Goal: Task Accomplishment & Management: Complete application form

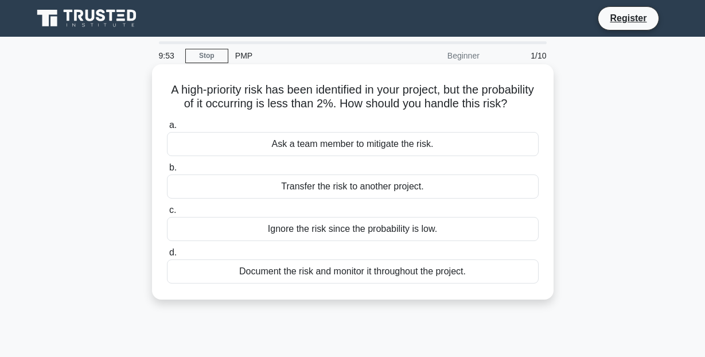
drag, startPoint x: 169, startPoint y: 88, endPoint x: 532, endPoint y: 107, distance: 363.5
click at [532, 107] on h5 "A high-priority risk has been identified in your project, but the probability o…" at bounding box center [353, 97] width 374 height 29
copy h5 "A high-priority risk has been identified in your project, but the probability o…"
drag, startPoint x: 263, startPoint y: 146, endPoint x: 465, endPoint y: 278, distance: 240.7
click at [465, 278] on div "a. Ask a team member to mitigate the risk. b. Transfer the risk to another proj…" at bounding box center [352, 201] width 385 height 170
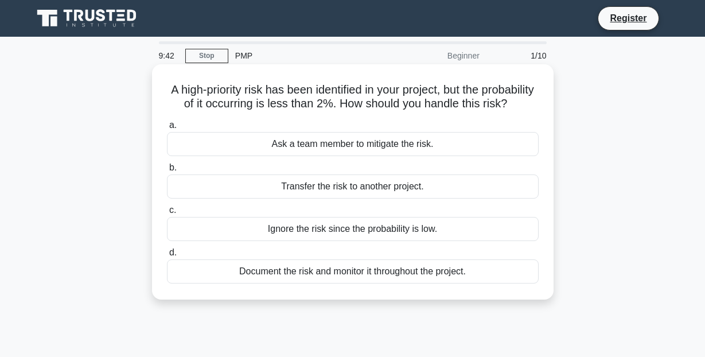
copy div "Ask a team member to mitigate the risk. b. Transfer the risk to another project…"
click at [297, 284] on div "a. Ask a team member to mitigate the risk. b. Transfer the risk to another proj…" at bounding box center [352, 201] width 385 height 170
click at [294, 275] on div "Document the risk and monitor it throughout the project." at bounding box center [353, 271] width 372 height 24
click at [167, 256] on input "d. Document the risk and monitor it throughout the project." at bounding box center [167, 252] width 0 height 7
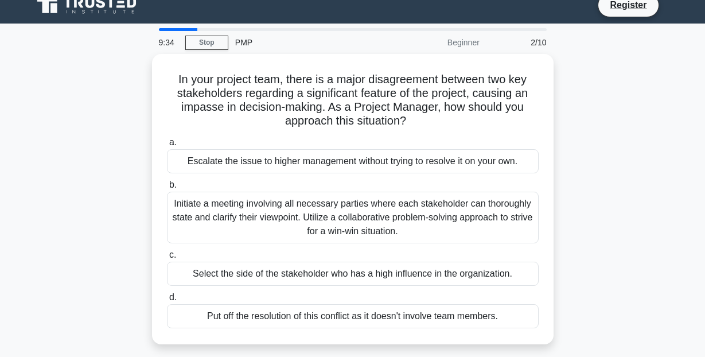
scroll to position [14, 0]
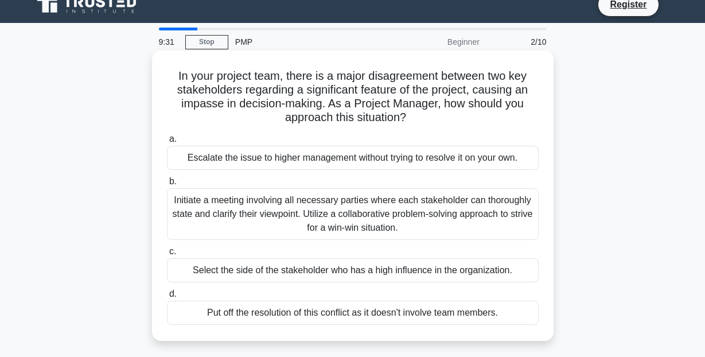
drag, startPoint x: 174, startPoint y: 73, endPoint x: 508, endPoint y: 310, distance: 408.5
click at [508, 310] on div "In your project team, there is a major disagreement between two key stakeholder…" at bounding box center [353, 195] width 392 height 281
copy div "In your project team, there is a major disagreement between two key stakeholder…"
click at [253, 205] on div "Initiate a meeting involving all necessary parties where each stakeholder can t…" at bounding box center [353, 214] width 372 height 52
click at [167, 185] on input "b. Initiate a meeting involving all necessary parties where each stakeholder ca…" at bounding box center [167, 181] width 0 height 7
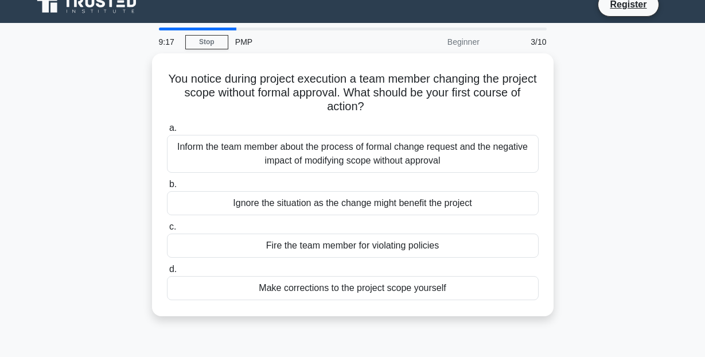
scroll to position [0, 0]
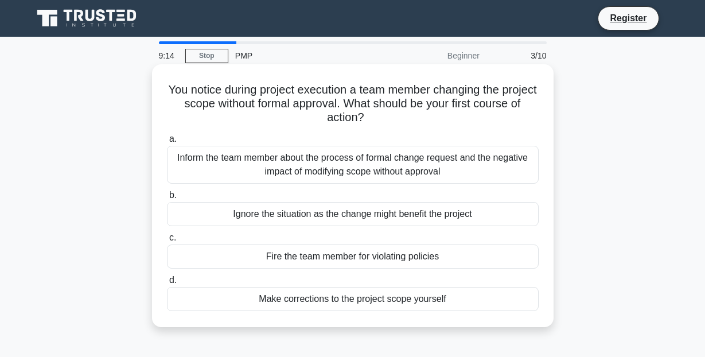
drag, startPoint x: 165, startPoint y: 88, endPoint x: 460, endPoint y: 303, distance: 365.7
click at [460, 303] on div "You notice during project execution a team member changing the project scope wi…" at bounding box center [353, 195] width 392 height 253
copy div "You notice during project execution a team member changing the project scope wi…"
click at [358, 165] on div "Inform the team member about the process of formal change request and the negat…" at bounding box center [353, 165] width 372 height 38
click at [167, 143] on input "a. Inform the team member about the process of formal change request and the ne…" at bounding box center [167, 138] width 0 height 7
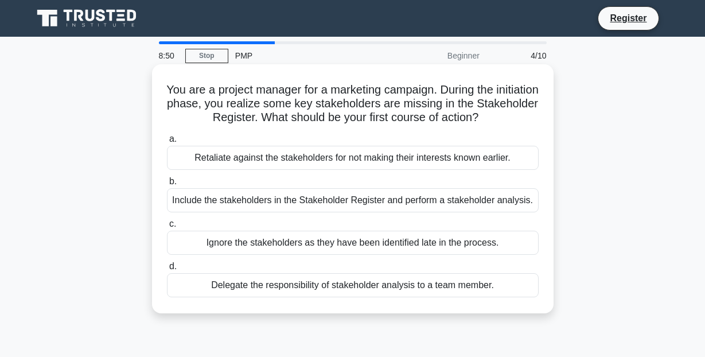
drag, startPoint x: 189, startPoint y: 89, endPoint x: 507, endPoint y: 301, distance: 382.2
click at [507, 301] on div "You are a project manager for a marketing campaign. During the initiation phase…" at bounding box center [353, 189] width 392 height 240
copy div "You are a project manager for a marketing campaign. During the initiation phase…"
click at [285, 200] on div "Include the stakeholders in the Stakeholder Register and perform a stakeholder …" at bounding box center [353, 200] width 372 height 24
click at [167, 185] on input "b. Include the stakeholders in the Stakeholder Register and perform a stakehold…" at bounding box center [167, 181] width 0 height 7
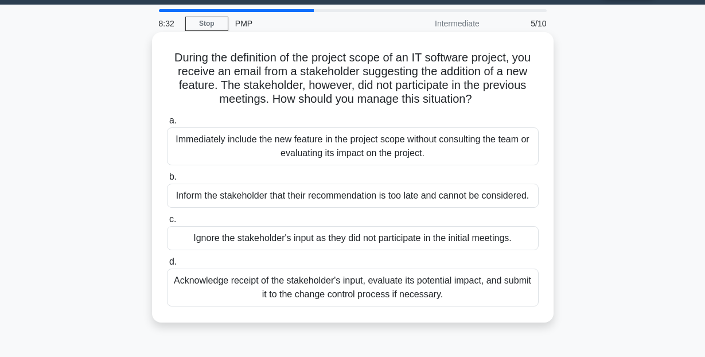
scroll to position [34, 0]
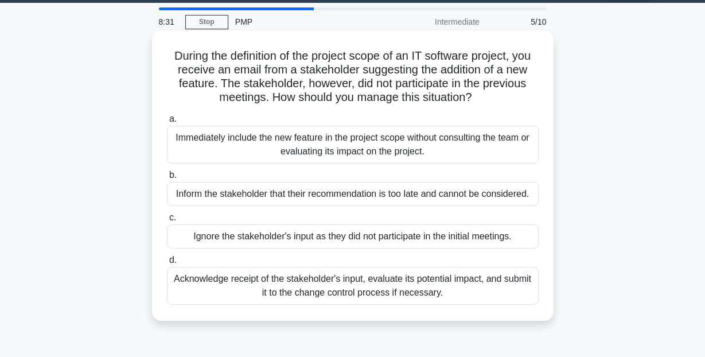
drag, startPoint x: 174, startPoint y: 89, endPoint x: 469, endPoint y: 291, distance: 357.3
click at [469, 291] on div "During the definition of the project scope of an IT software project, you recei…" at bounding box center [353, 175] width 392 height 281
copy div "During the definition of the project scope of an IT software project, you recei…"
click at [344, 323] on div "During the definition of the project scope of an IT software project, you recei…" at bounding box center [353, 185] width 654 height 304
click at [343, 292] on div "Acknowledge receipt of the stakeholder's input, evaluate its potential impact, …" at bounding box center [353, 286] width 372 height 38
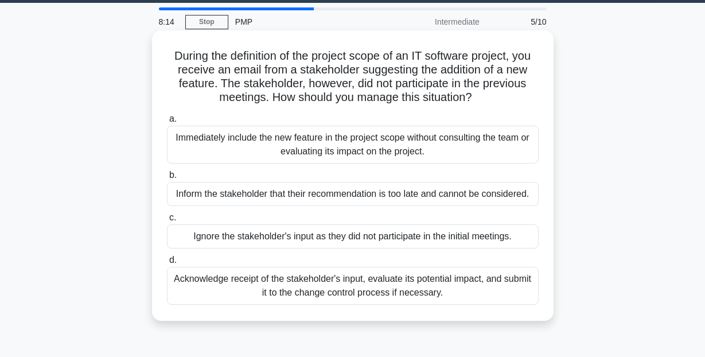
click at [167, 264] on input "d. Acknowledge receipt of the stakeholder's input, evaluate its potential impac…" at bounding box center [167, 259] width 0 height 7
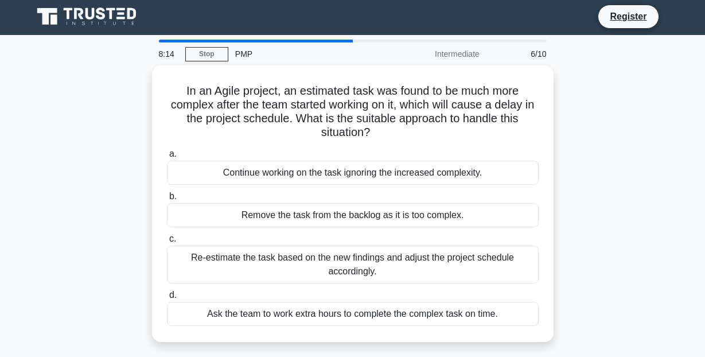
scroll to position [0, 0]
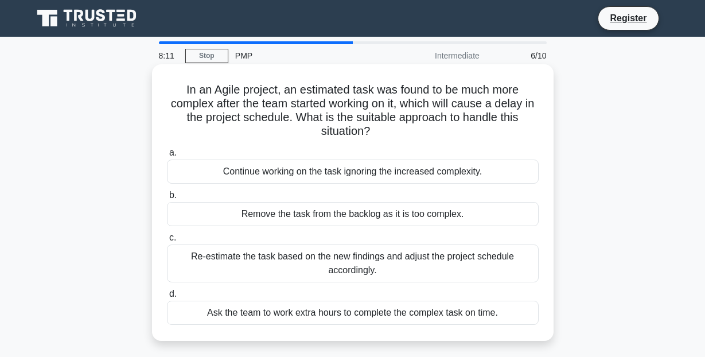
drag, startPoint x: 182, startPoint y: 93, endPoint x: 508, endPoint y: 318, distance: 396.6
click at [508, 318] on div "In an Agile project, an estimated task was found to be much more complex after …" at bounding box center [353, 202] width 392 height 267
copy div "In an Agile project, an estimated task was found to be much more complex after …"
click at [295, 259] on div "Re-estimate the task based on the new findings and adjust the project schedule …" at bounding box center [353, 263] width 372 height 38
click at [167, 241] on input "c. Re-estimate the task based on the new findings and adjust the project schedu…" at bounding box center [167, 237] width 0 height 7
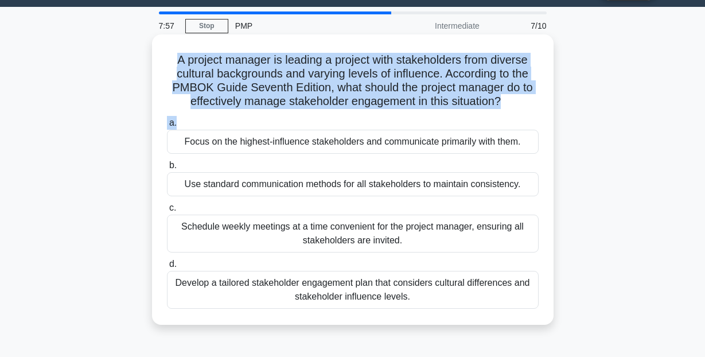
scroll to position [30, 0]
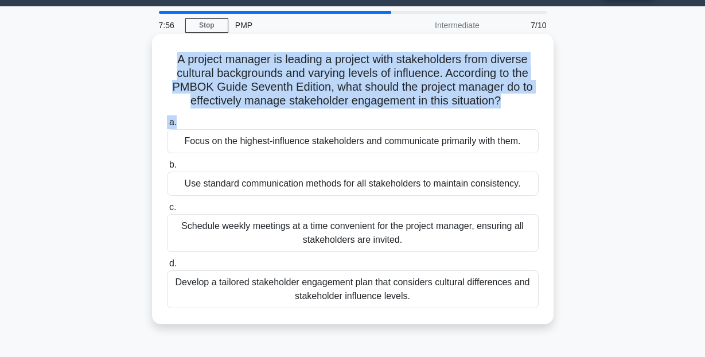
drag, startPoint x: 176, startPoint y: 86, endPoint x: 439, endPoint y: 298, distance: 337.7
click at [439, 298] on div "A project manager is leading a project with stakeholders from diverse cultural …" at bounding box center [353, 178] width 392 height 281
copy div "A project manager is leading a project with stakeholders from diverse cultural …"
click at [295, 287] on div "Develop a tailored stakeholder engagement plan that considers cultural differen…" at bounding box center [353, 289] width 372 height 38
click at [167, 267] on input "d. Develop a tailored stakeholder engagement plan that considers cultural diffe…" at bounding box center [167, 263] width 0 height 7
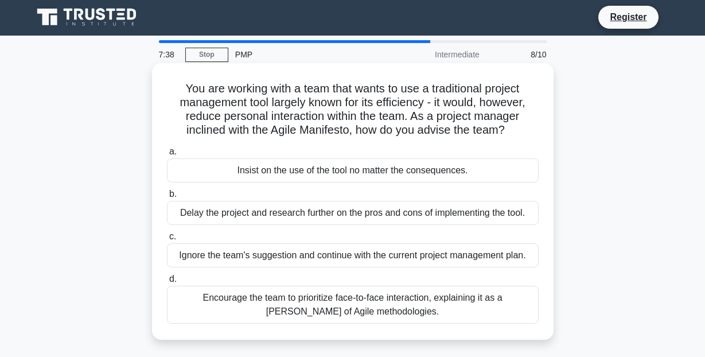
scroll to position [0, 0]
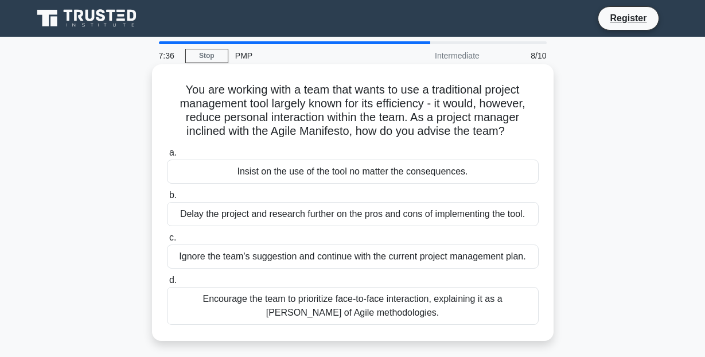
drag, startPoint x: 184, startPoint y: 91, endPoint x: 396, endPoint y: 313, distance: 307.5
click at [396, 313] on div "You are working with a team that wants to use a traditional project management …" at bounding box center [353, 202] width 392 height 267
copy div "You are working with a team that wants to use a traditional project management …"
click at [267, 308] on div "Encourage the team to prioritize face-to-face interaction, explaining it as a […" at bounding box center [353, 306] width 372 height 38
click at [167, 284] on input "d. Encourage the team to prioritize face-to-face interaction, explaining it as …" at bounding box center [167, 279] width 0 height 7
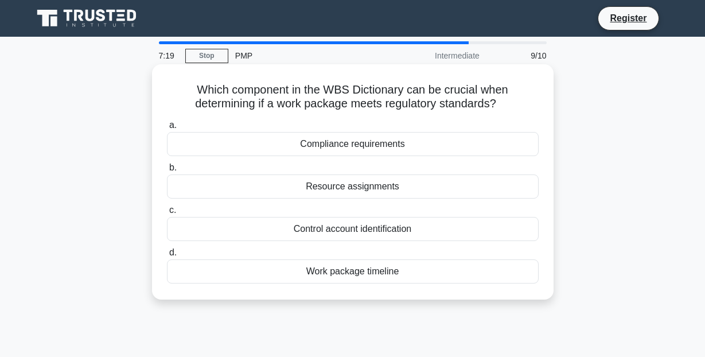
drag, startPoint x: 169, startPoint y: 85, endPoint x: 404, endPoint y: 270, distance: 299.3
click at [404, 271] on div "Which component in the WBS Dictionary can be crucial when determining if a work…" at bounding box center [353, 182] width 392 height 226
click at [350, 143] on div "Compliance requirements" at bounding box center [353, 144] width 372 height 24
click at [167, 129] on input "a. Compliance requirements" at bounding box center [167, 125] width 0 height 7
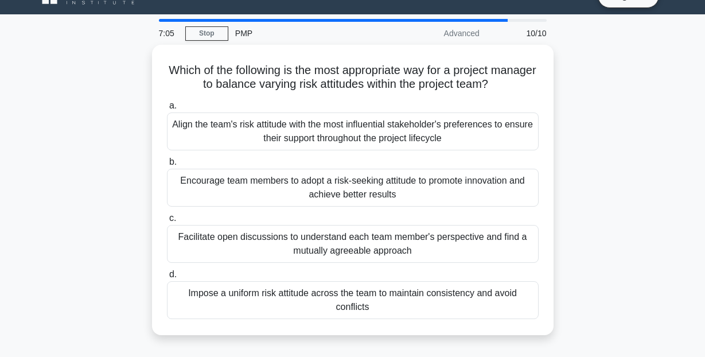
scroll to position [21, 0]
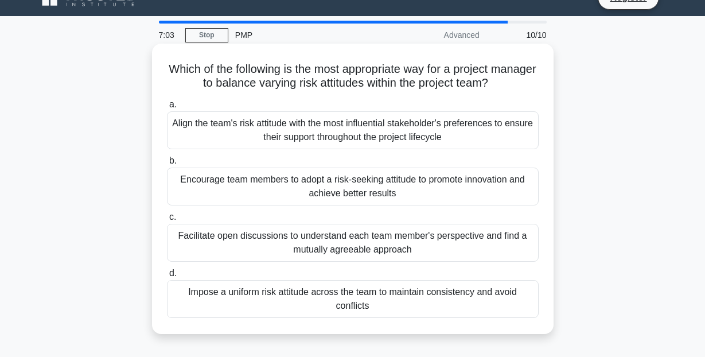
drag, startPoint x: 167, startPoint y: 69, endPoint x: 387, endPoint y: 307, distance: 323.5
click at [387, 307] on div "Which of the following is the most appropriate way for a project manager to bal…" at bounding box center [353, 188] width 392 height 281
copy div "Which of the following is the most appropriate way for a project manager to bal…"
click at [284, 242] on div "Facilitate open discussions to understand each team member's perspective and fi…" at bounding box center [353, 243] width 372 height 38
click at [167, 221] on input "c. Facilitate open discussions to understand each team member's perspective and…" at bounding box center [167, 216] width 0 height 7
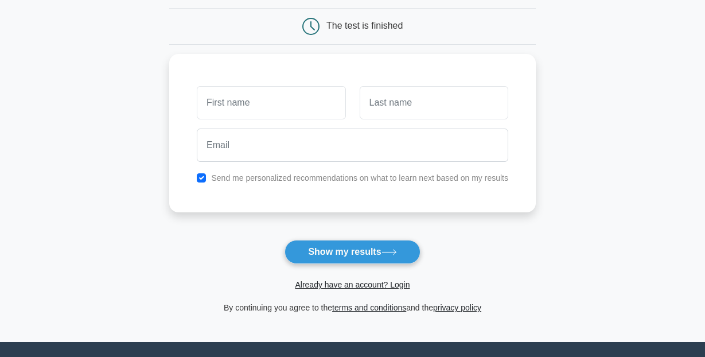
scroll to position [119, 0]
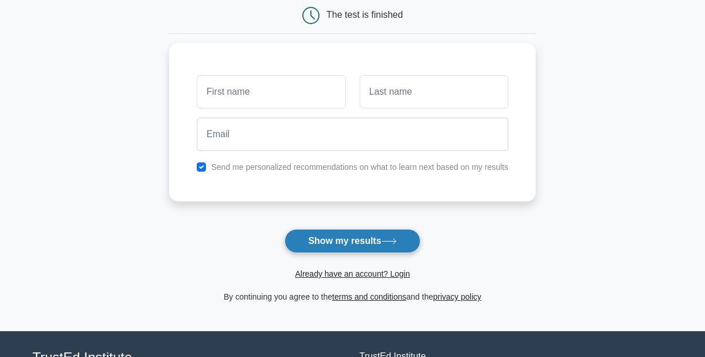
click at [400, 235] on button "Show my results" at bounding box center [351, 241] width 135 height 24
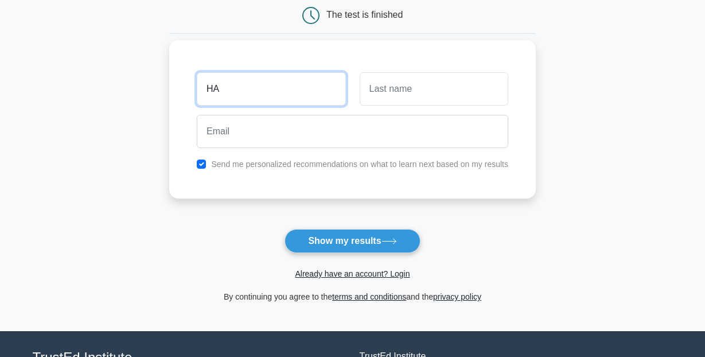
type input "H"
type input "HADEEL"
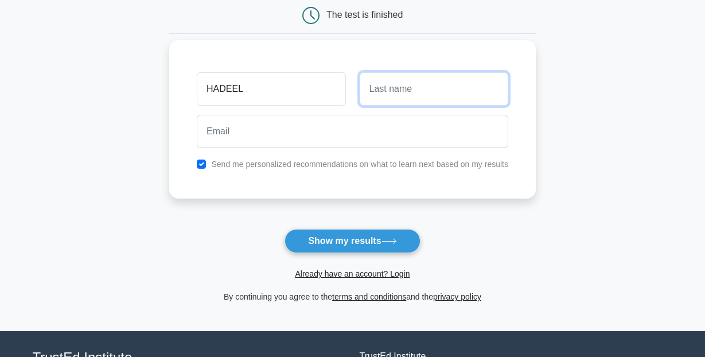
click at [407, 96] on input "text" at bounding box center [434, 88] width 149 height 33
type input "ALABDULLAH"
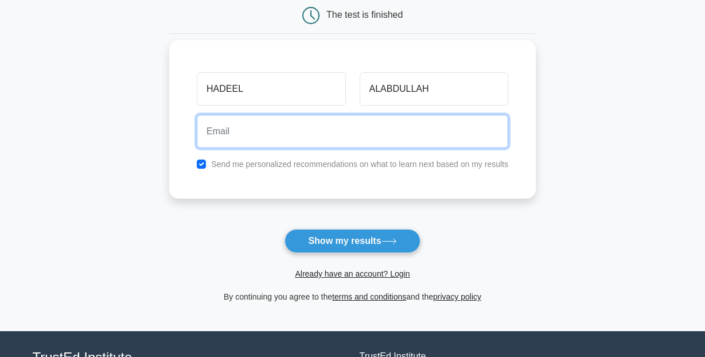
click at [362, 131] on input "email" at bounding box center [352, 131] width 311 height 33
type input "hadeelalabdulah@gmail.com"
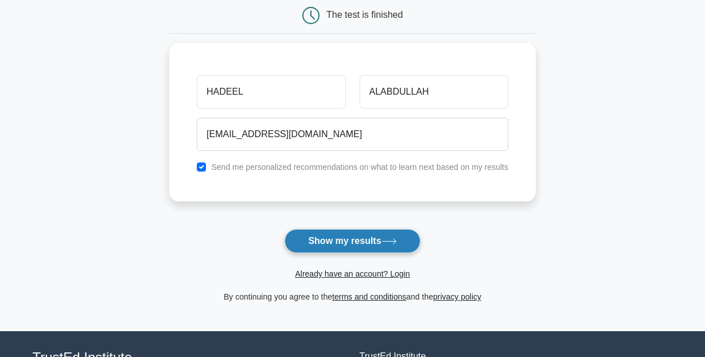
click at [357, 240] on button "Show my results" at bounding box center [351, 241] width 135 height 24
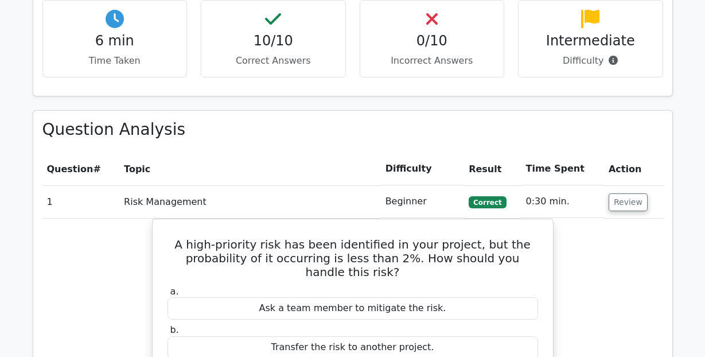
scroll to position [875, 0]
